Goal: Check status: Check status

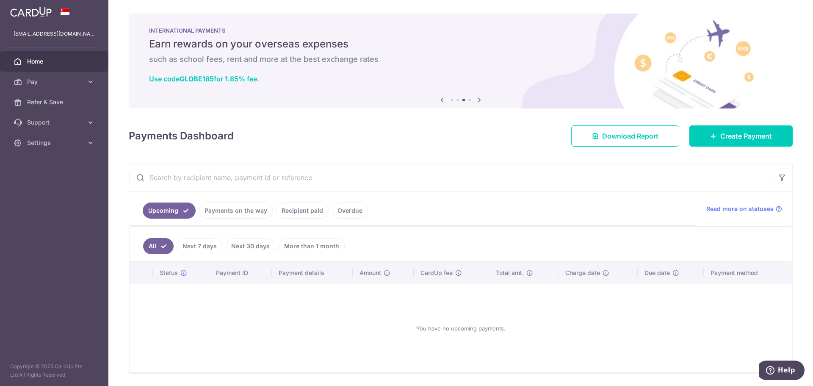
click at [235, 208] on link "Payments on the way" at bounding box center [236, 210] width 74 height 16
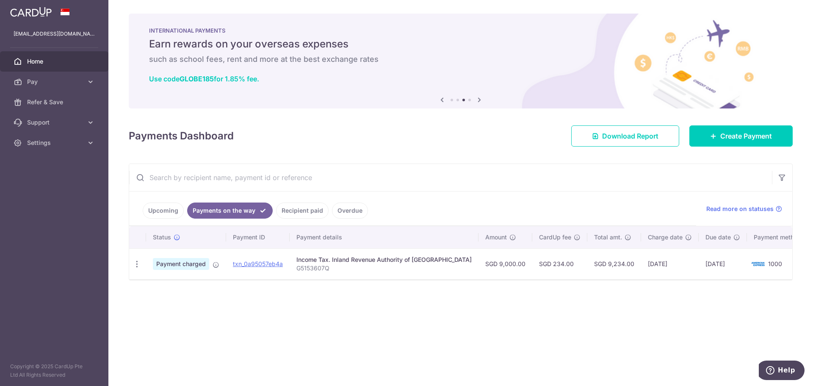
click at [292, 211] on link "Recipient paid" at bounding box center [302, 210] width 53 height 16
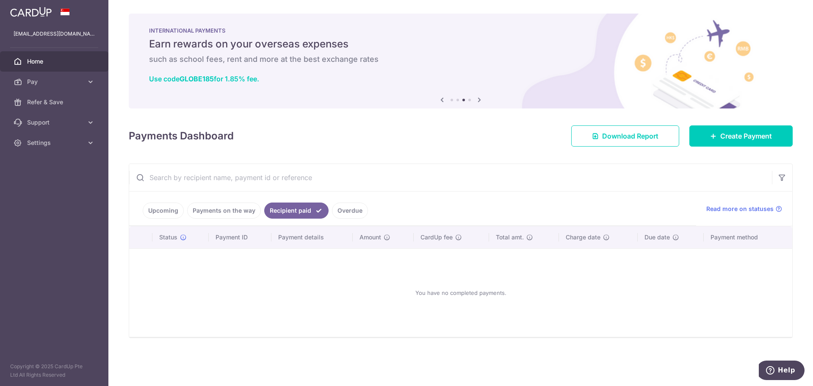
click at [235, 209] on link "Payments on the way" at bounding box center [224, 210] width 74 height 16
